Goal: Transaction & Acquisition: Purchase product/service

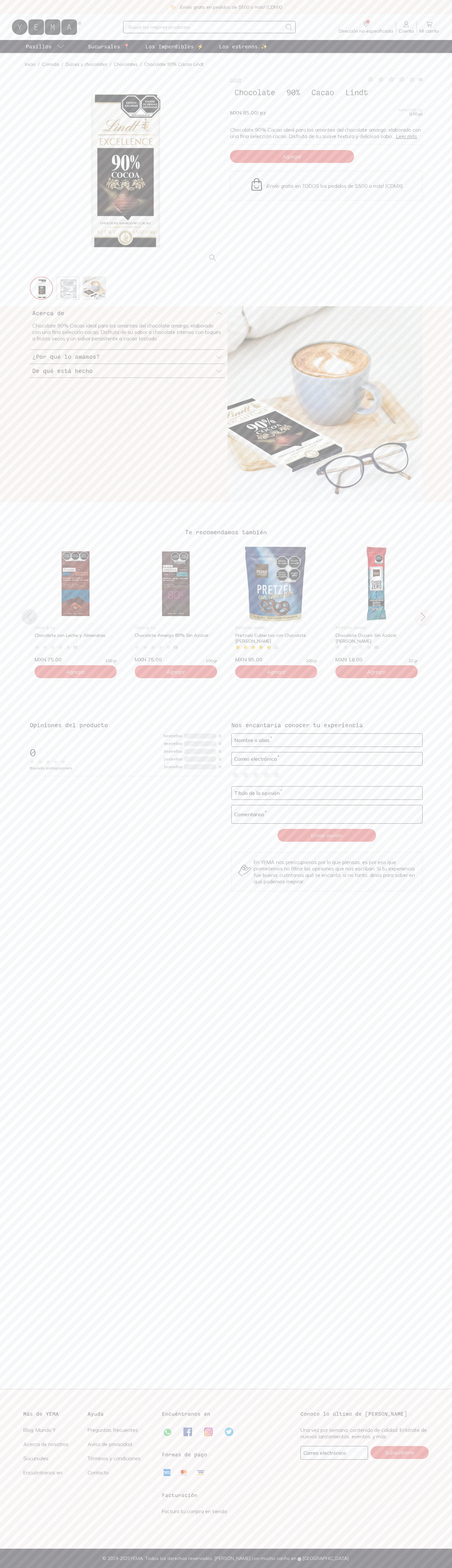
click at [292, 156] on span "Agregar" at bounding box center [292, 156] width 19 height 7
click at [61, 25] on icon at bounding box center [46, 27] width 72 height 21
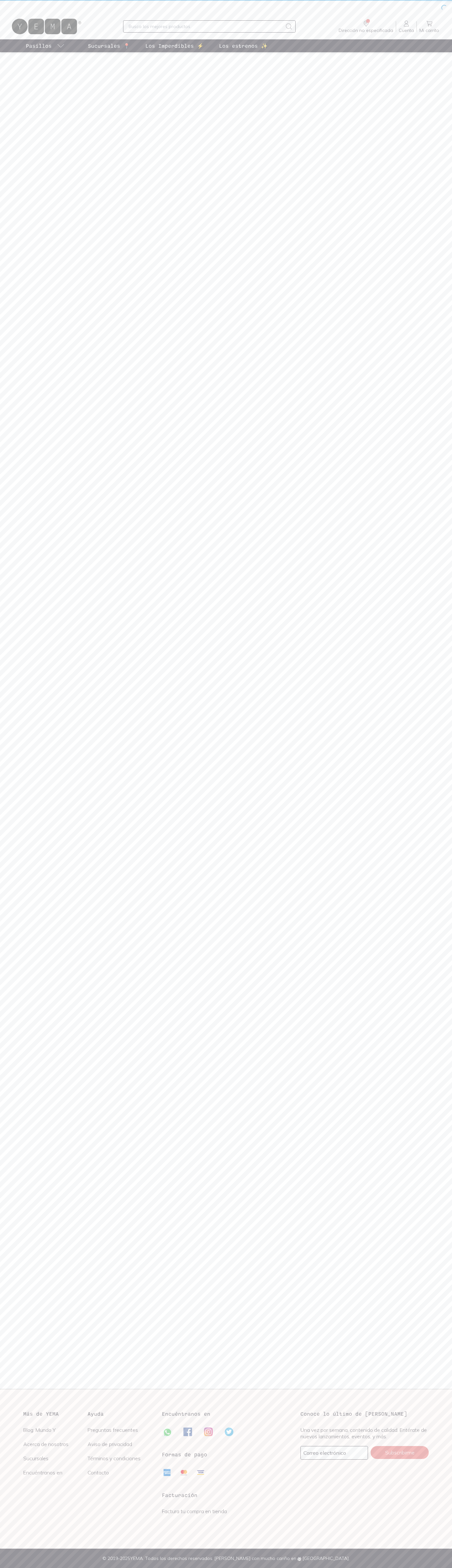
click at [426, 558] on main at bounding box center [226, 721] width 452 height 1337
click at [293, 1567] on html "Dirección no especificada Sin CP Estás viendo todo nuestro catálogo, algunos pr…" at bounding box center [226, 784] width 452 height 1568
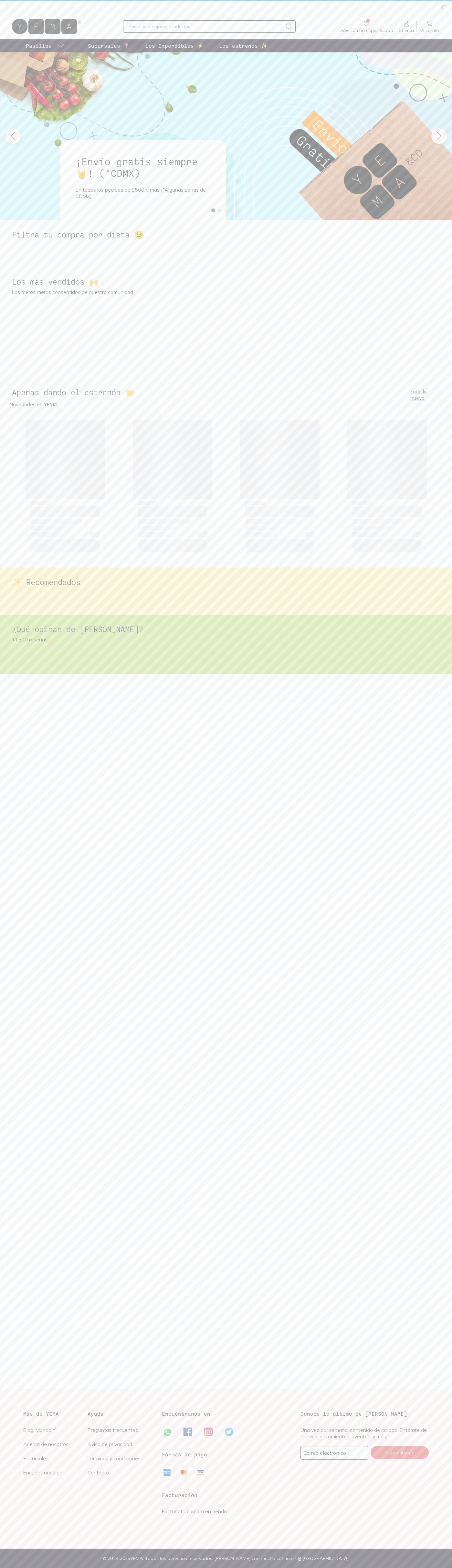
click at [28, 1523] on div "Más de YEMA Blog: Mundo Y Acerca de nosotros Sucursales Encuéntranos en Ayuda P…" at bounding box center [87, 1469] width 138 height 118
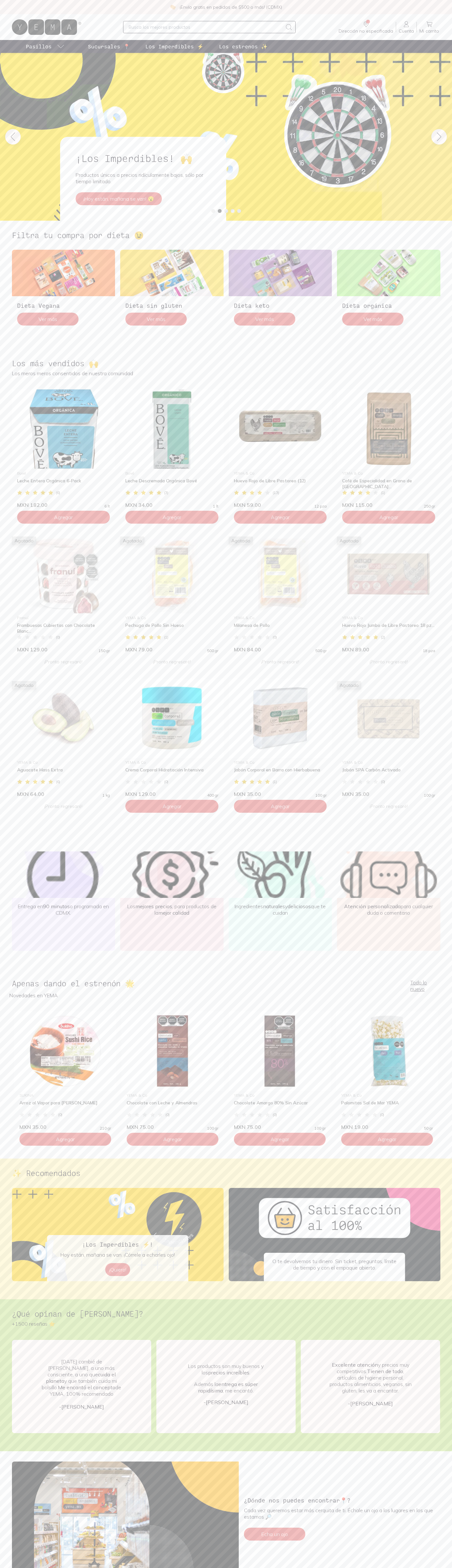
click at [429, 24] on icon at bounding box center [429, 24] width 8 height 8
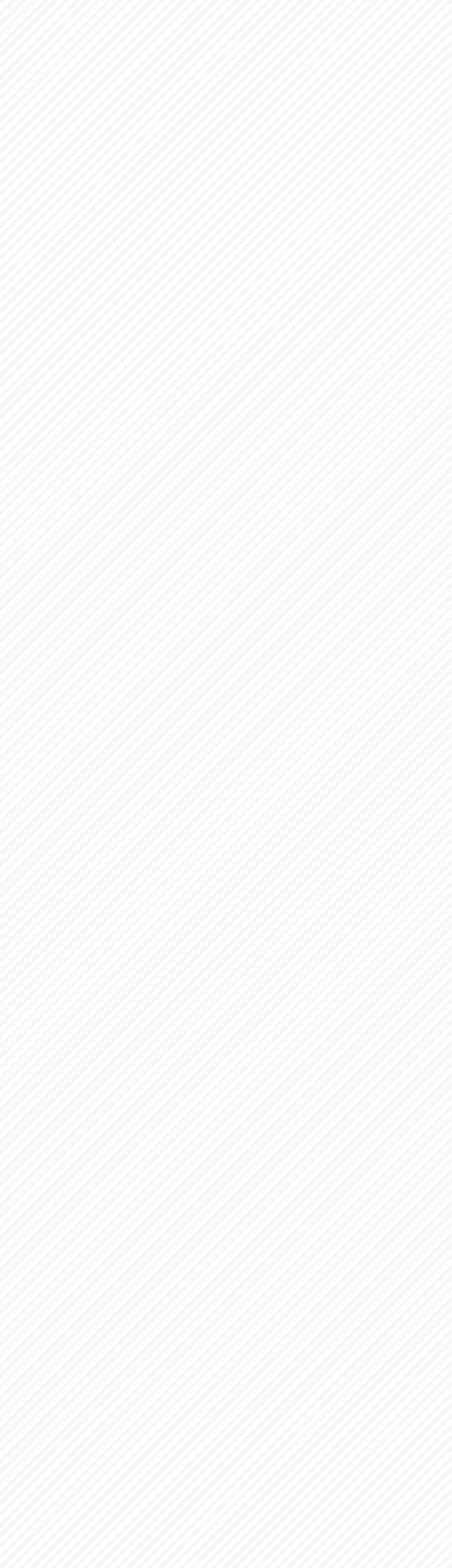
click at [14, 2] on body "YEMA: Así de fácil, así [PERSON_NAME]" at bounding box center [226, 784] width 452 height 1568
click at [444, 1001] on body "YEMA: Así de fácil, así [PERSON_NAME]" at bounding box center [226, 784] width 452 height 1568
click at [73, 1567] on html "YEMA: Así de fácil, así [PERSON_NAME]" at bounding box center [226, 784] width 452 height 1568
click at [4, 54] on body "YEMA: Así de fácil, así [PERSON_NAME]" at bounding box center [226, 784] width 452 height 1568
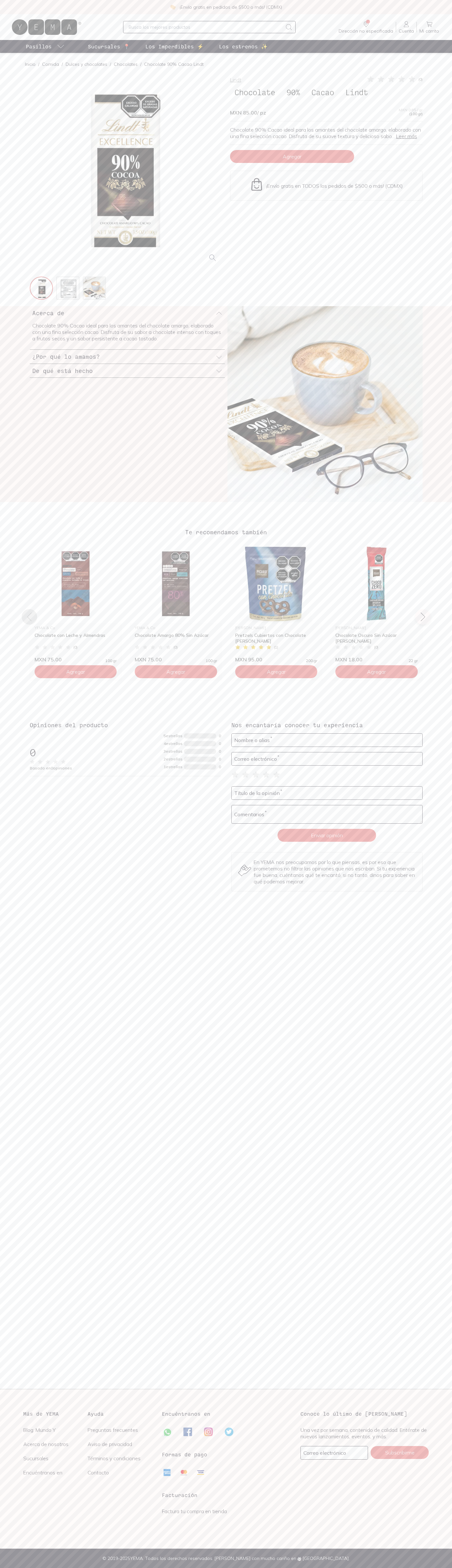
click at [73, 24] on icon at bounding box center [44, 27] width 65 height 15
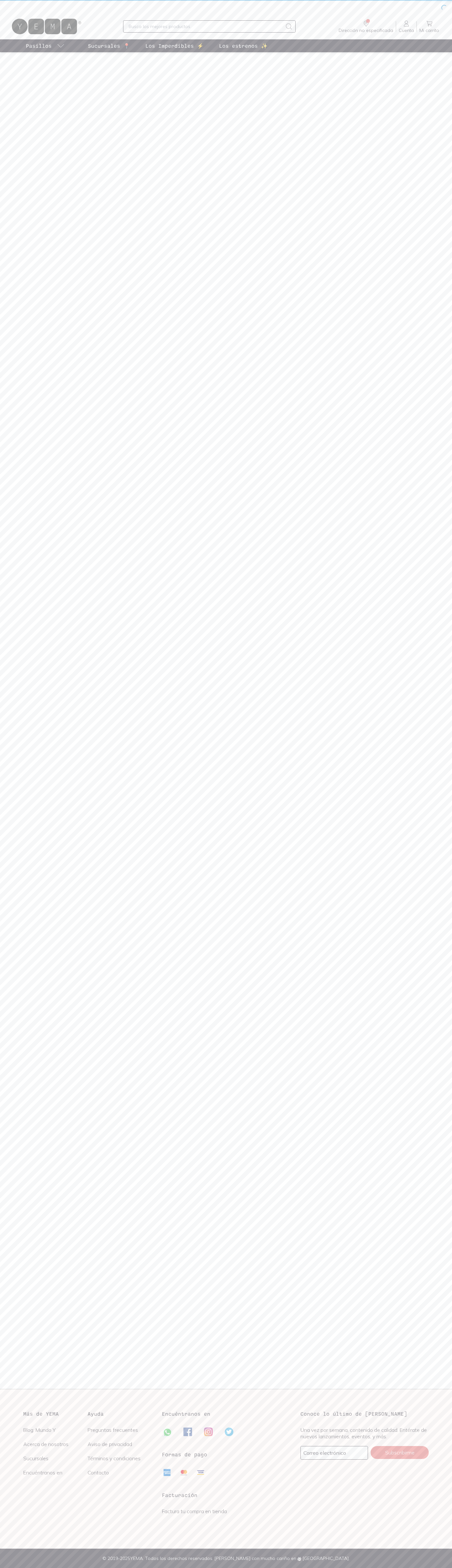
click at [450, 222] on main at bounding box center [226, 721] width 452 height 1337
click at [236, 1567] on html "Dirección no especificada Sin CP Estás viendo todo nuestro catálogo, algunos pr…" at bounding box center [226, 784] width 452 height 1568
click at [9, 1418] on div "Más de YEMA Blog: Mundo Y Acerca de nosotros Sucursales Encuéntranos en Ayuda P…" at bounding box center [226, 1469] width 436 height 118
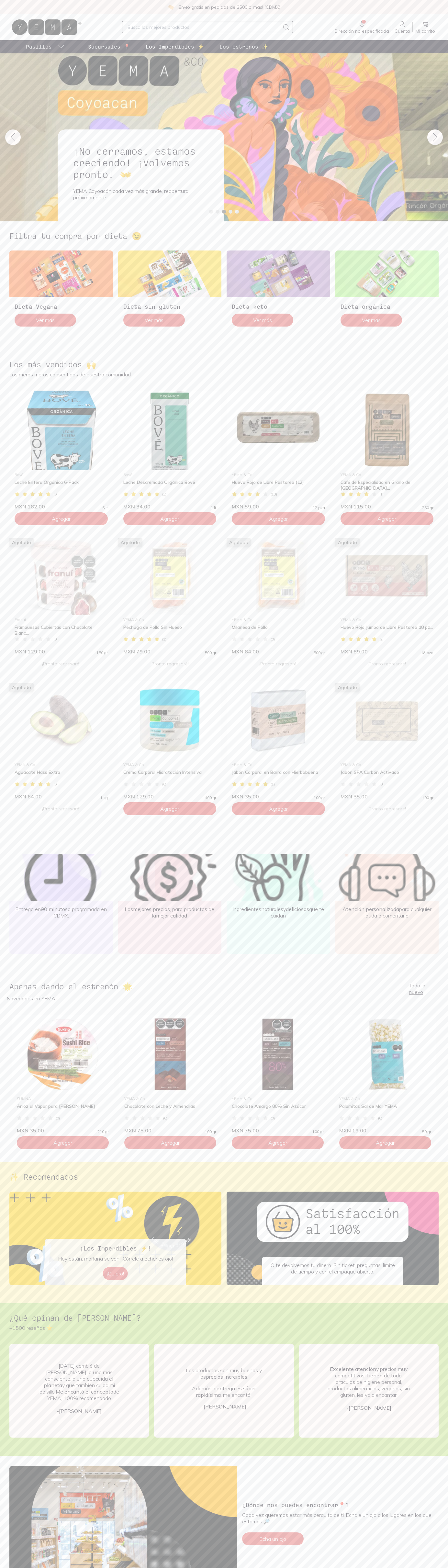
click at [157, 494] on icon at bounding box center [156, 494] width 4 height 4
